Goal: Transaction & Acquisition: Purchase product/service

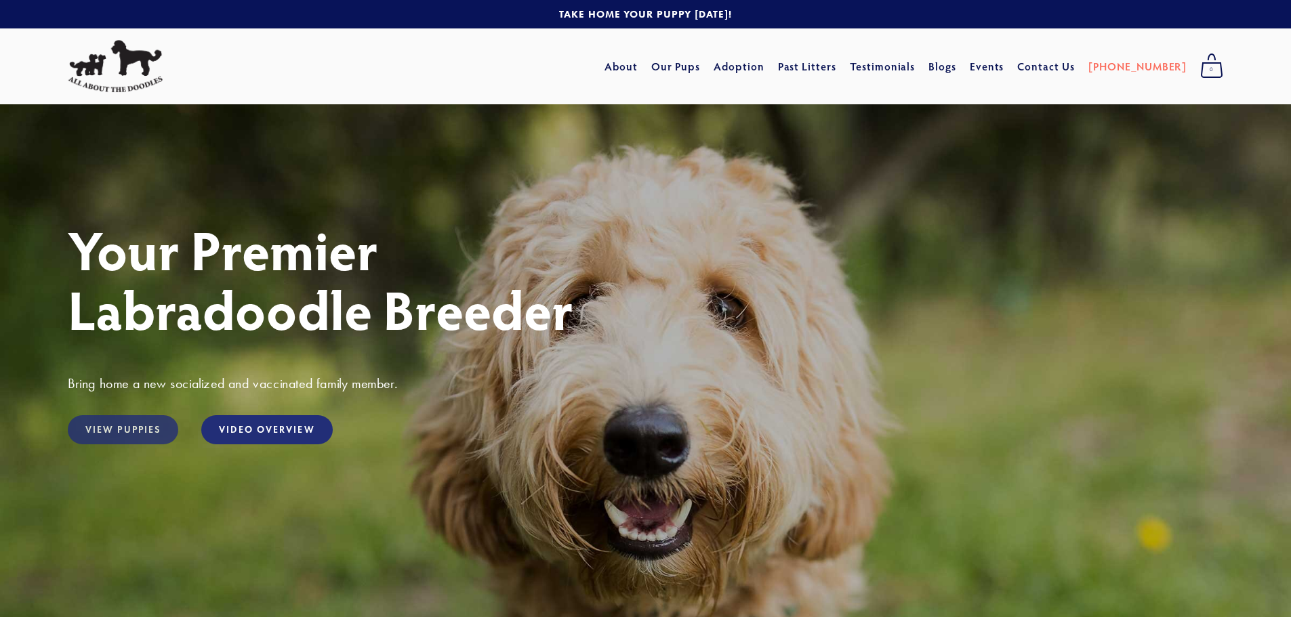
click at [148, 422] on link "View Puppies" at bounding box center [123, 430] width 110 height 29
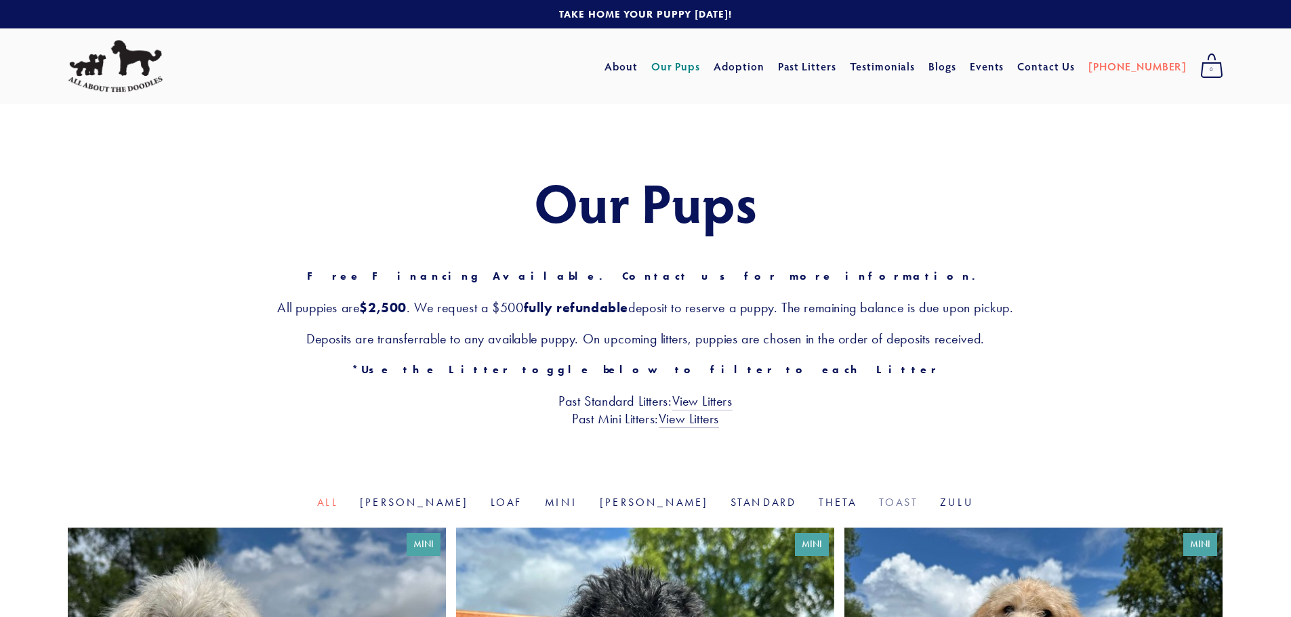
click at [879, 504] on link "Toast" at bounding box center [898, 502] width 39 height 13
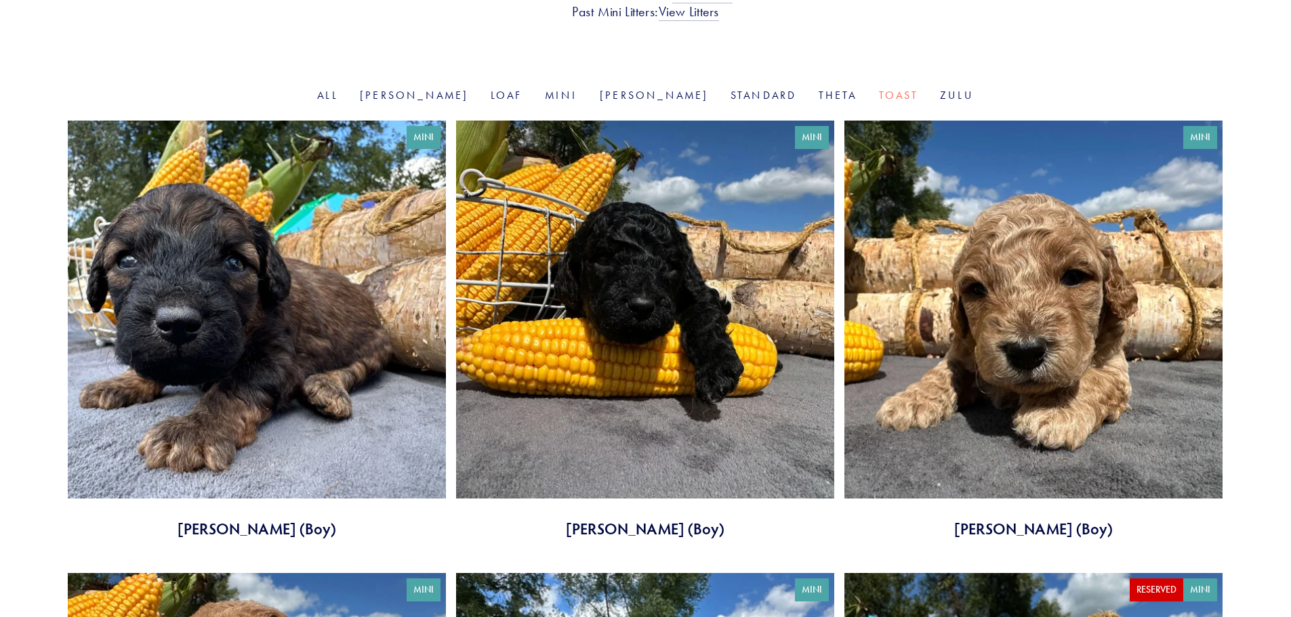
scroll to position [407, 0]
click at [607, 342] on link at bounding box center [645, 330] width 378 height 419
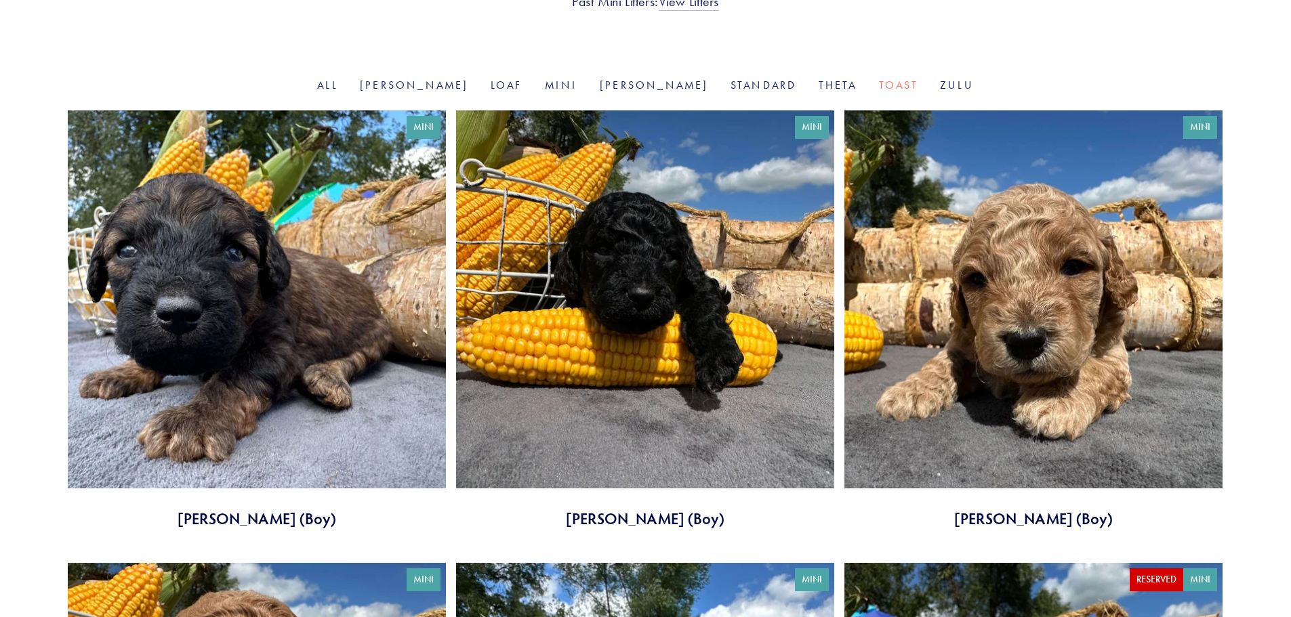
scroll to position [678, 0]
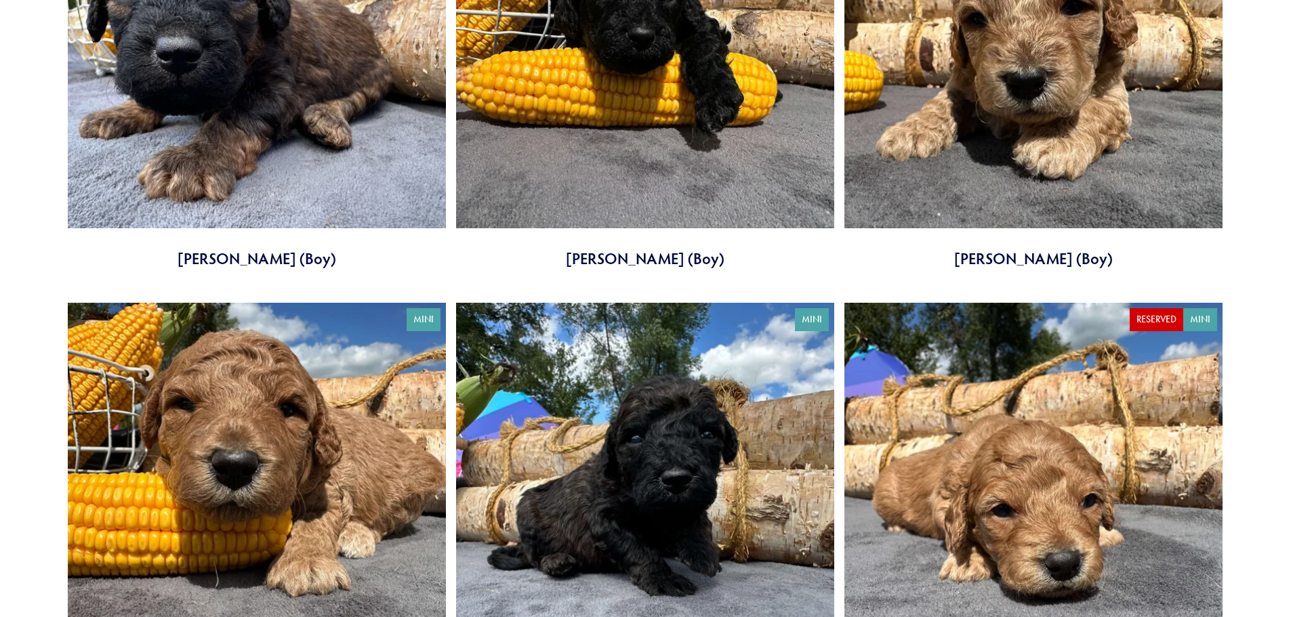
click at [232, 462] on link at bounding box center [257, 512] width 378 height 419
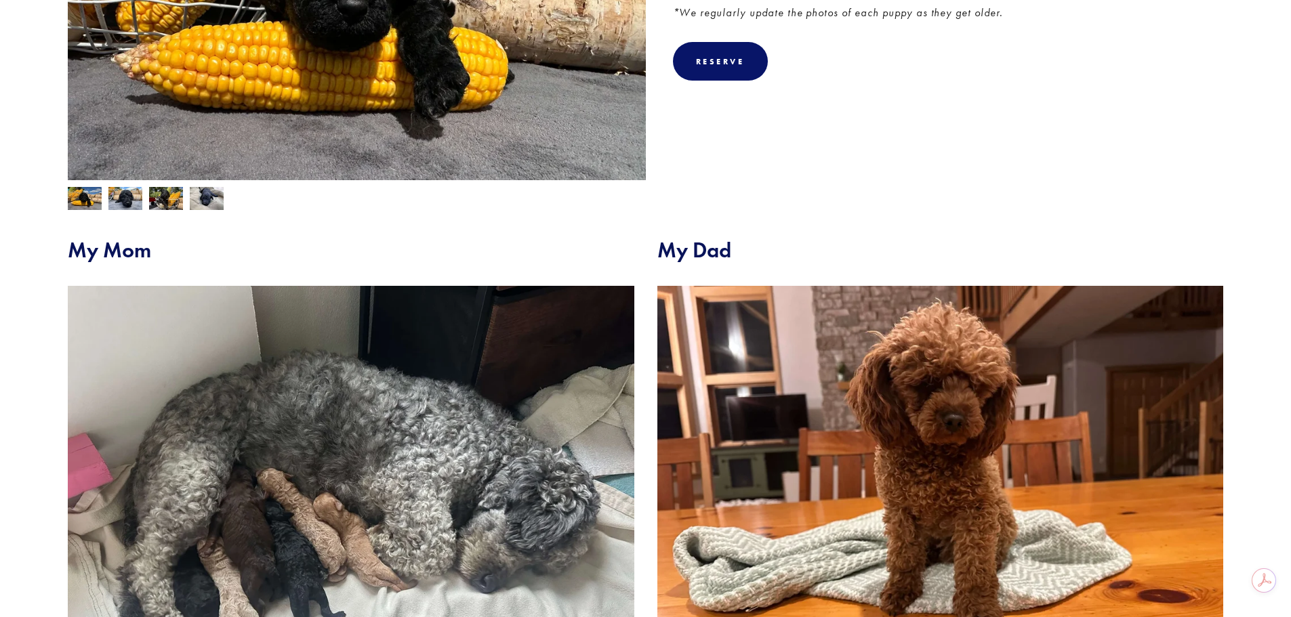
scroll to position [136, 0]
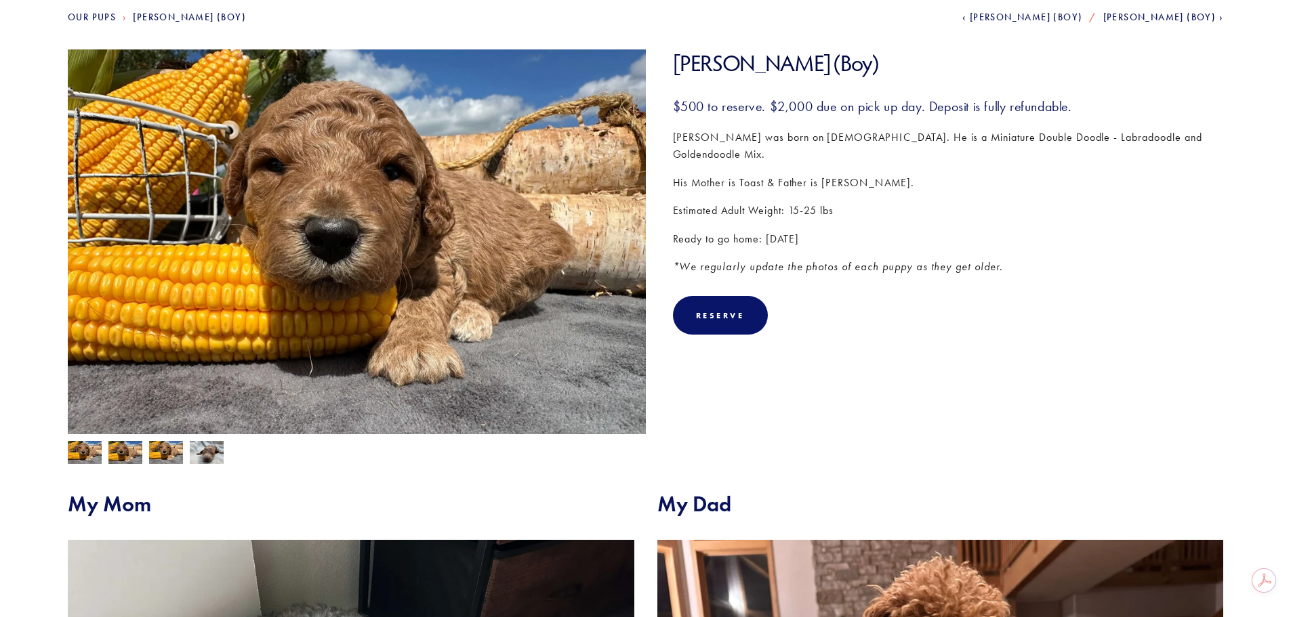
scroll to position [203, 0]
